Goal: Information Seeking & Learning: Learn about a topic

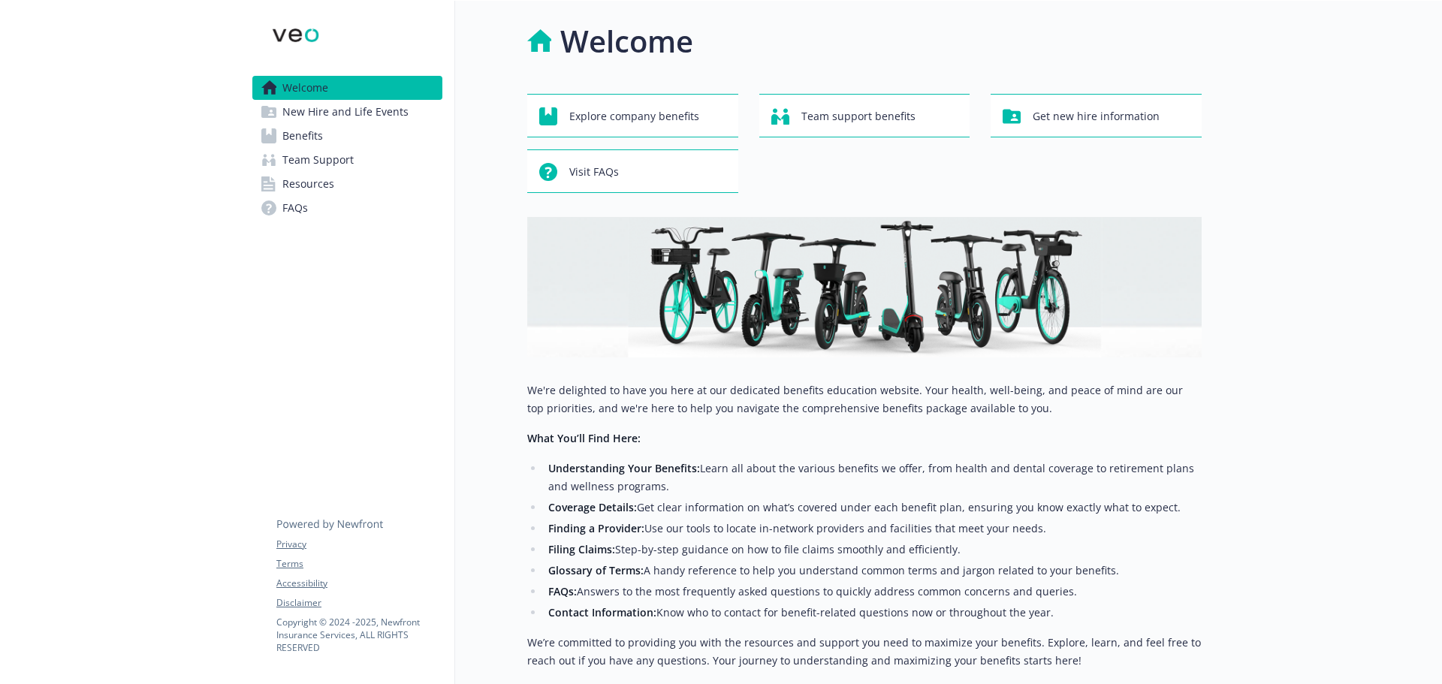
click at [324, 133] on link "Benefits" at bounding box center [347, 136] width 190 height 24
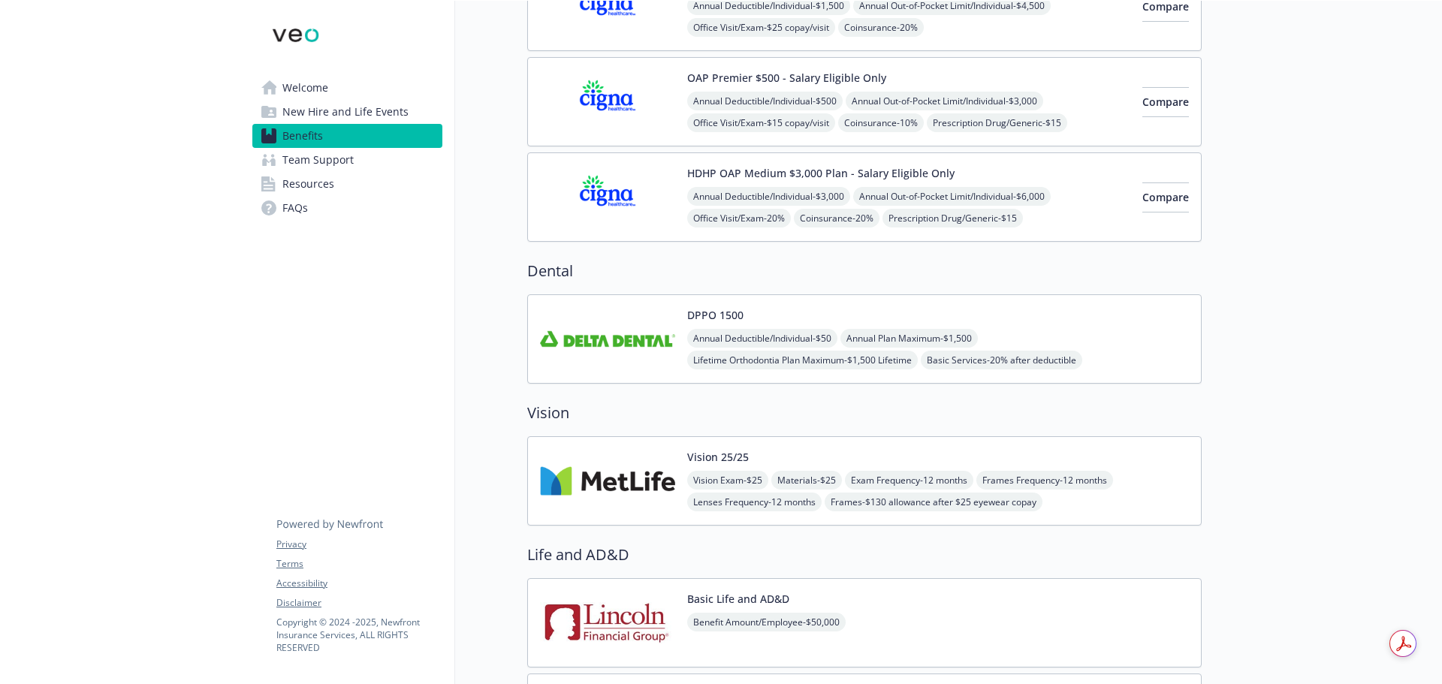
click at [1081, 327] on div "DPPO 1500 Annual Deductible/Individual - $50 Annual Plan Maximum - $1,500 Lifet…" at bounding box center [938, 339] width 502 height 64
